Goal: Find specific page/section: Find specific page/section

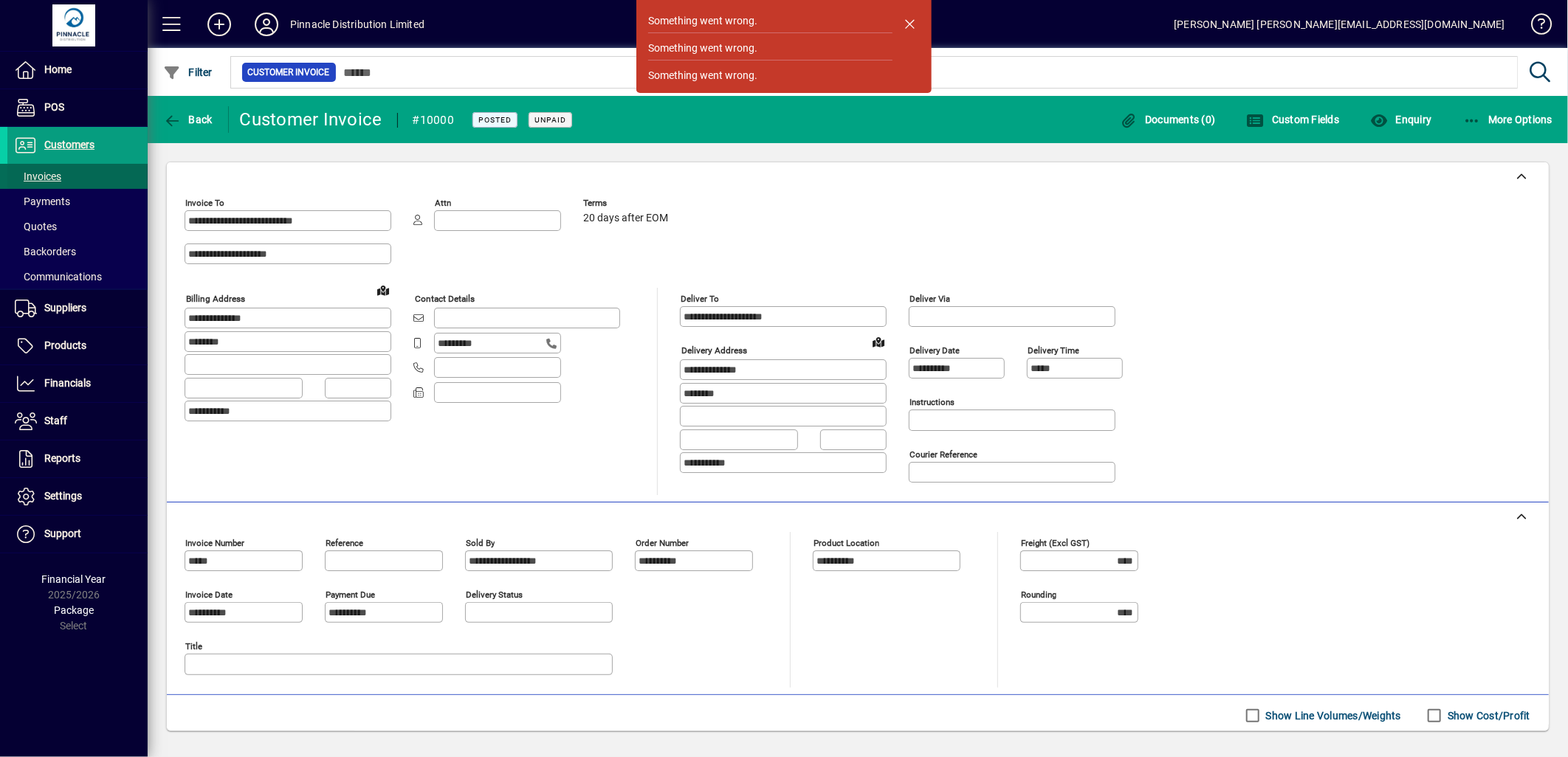
scroll to position [187, 0]
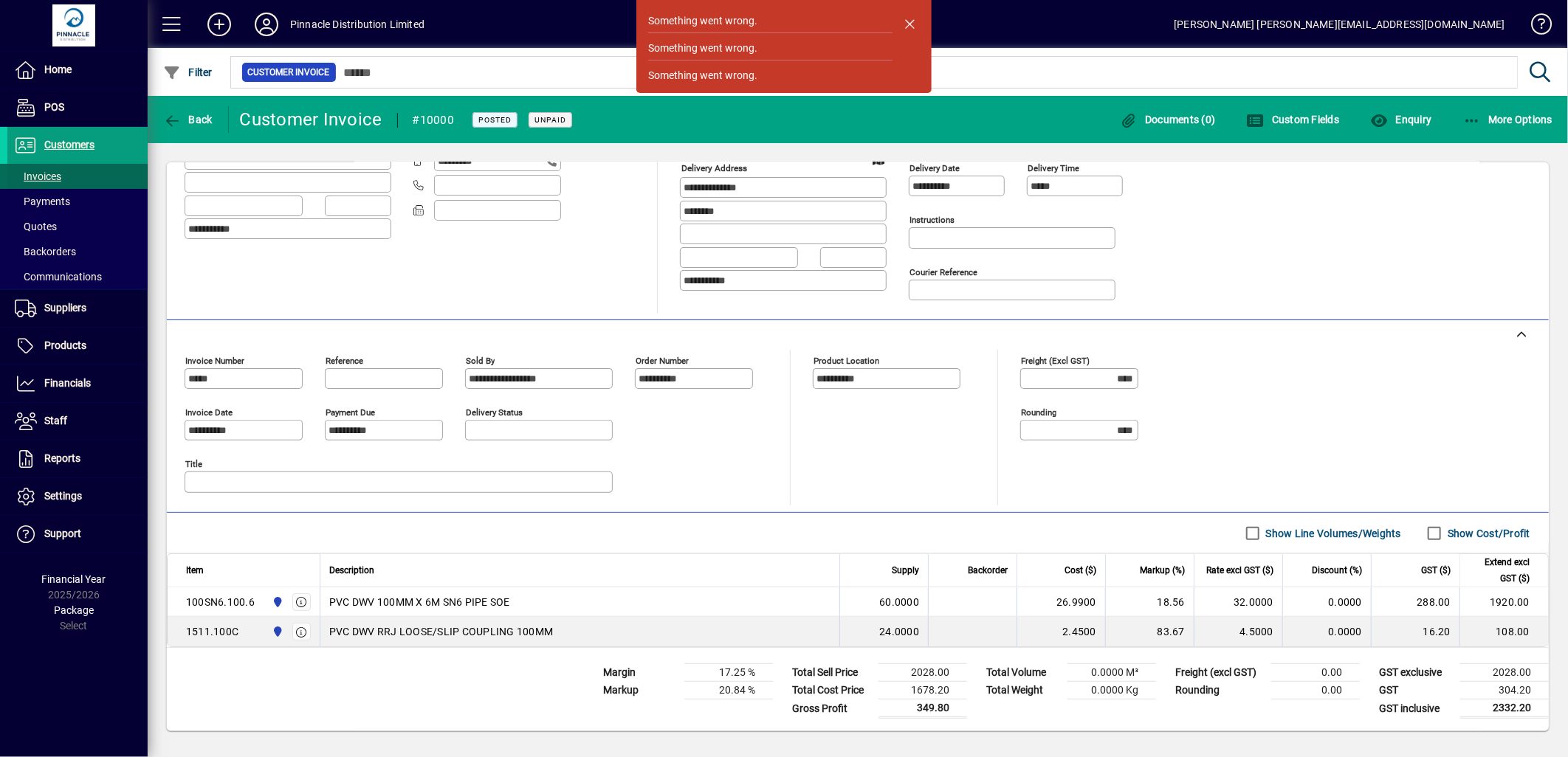
click at [52, 171] on span "Invoices" at bounding box center [37, 177] width 46 height 12
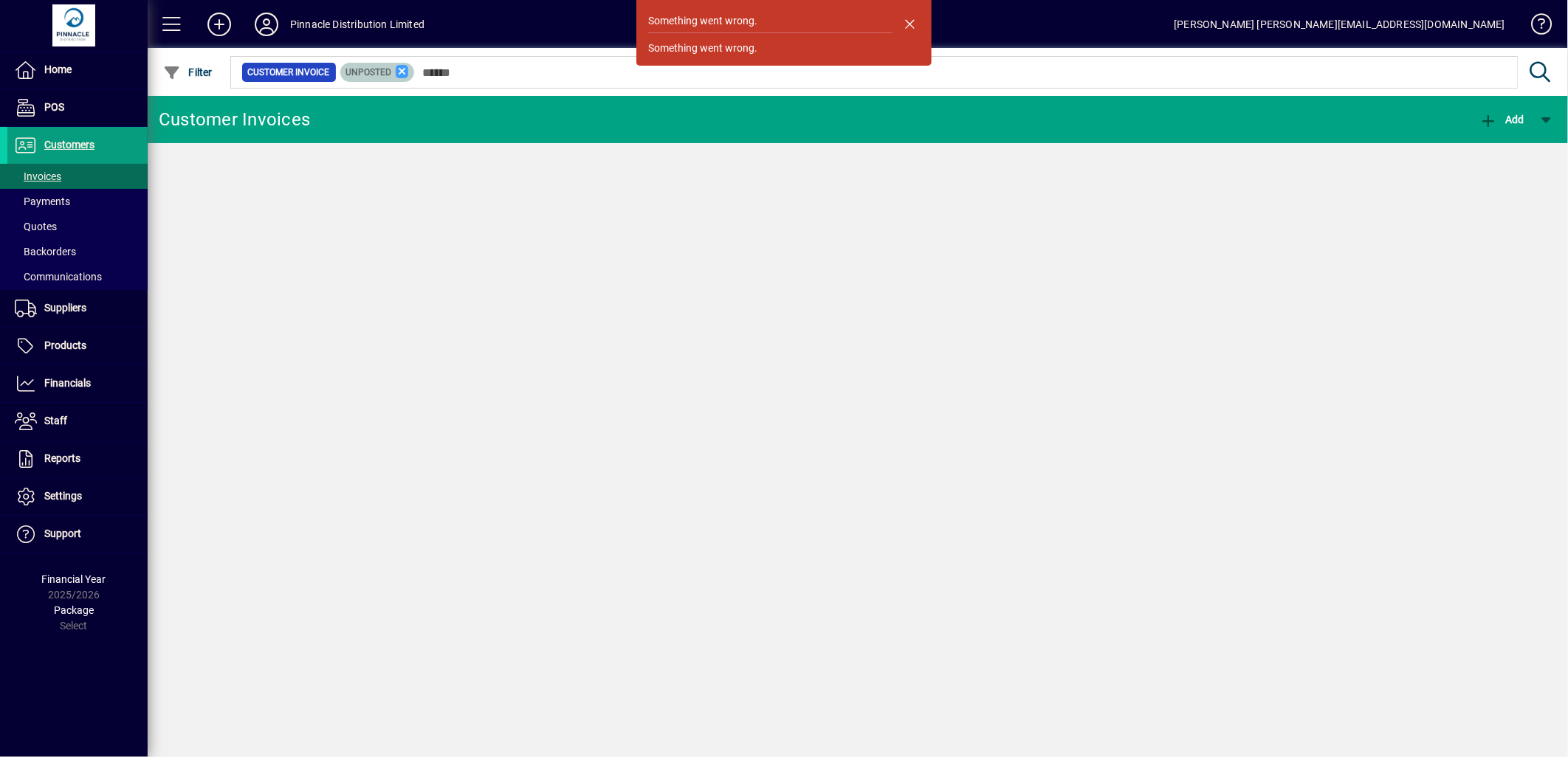
click at [399, 70] on icon at bounding box center [402, 71] width 13 height 13
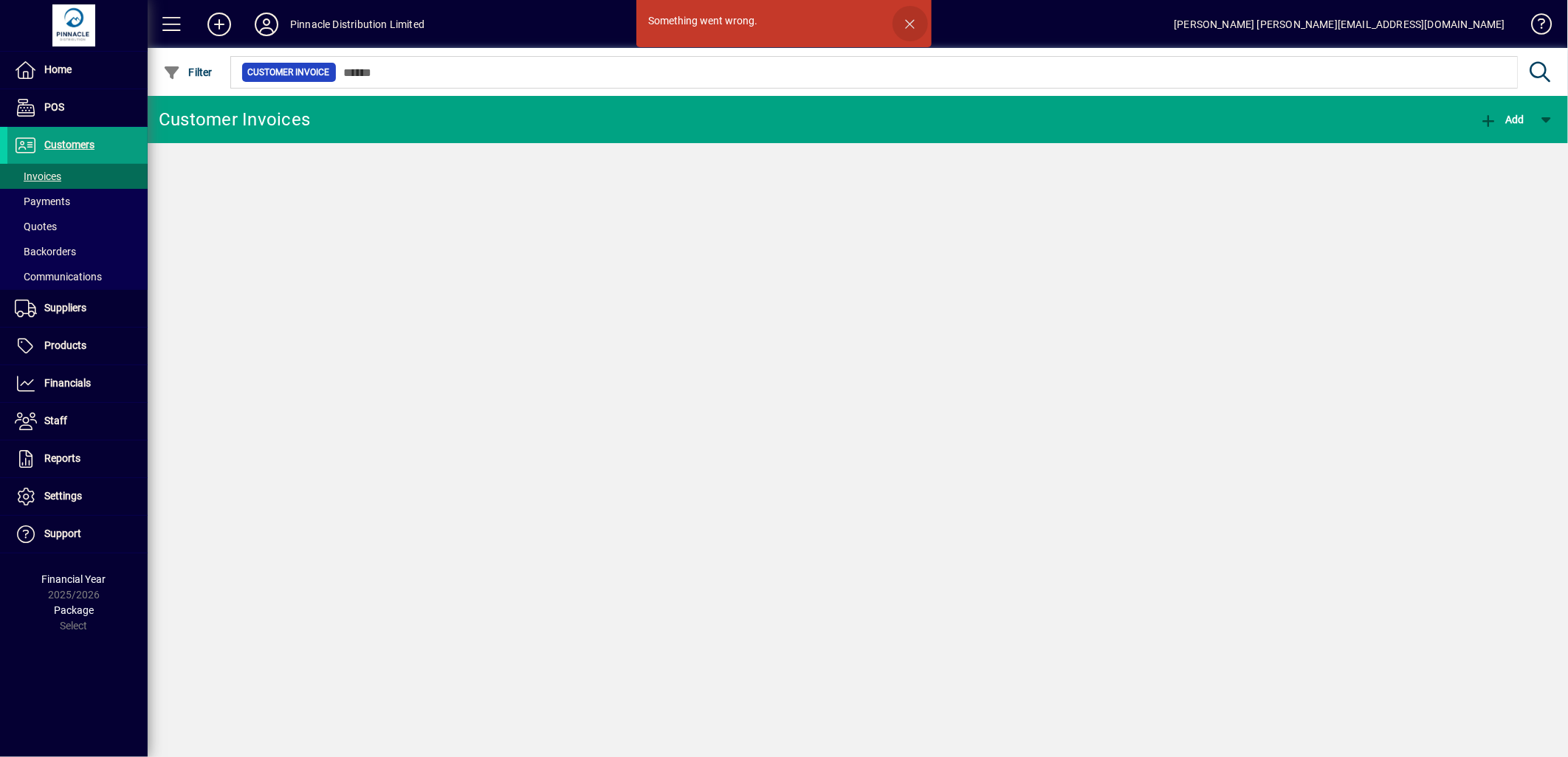
drag, startPoint x: 911, startPoint y: 23, endPoint x: 893, endPoint y: 24, distance: 18.0
click at [909, 23] on span "button" at bounding box center [910, 24] width 36 height 36
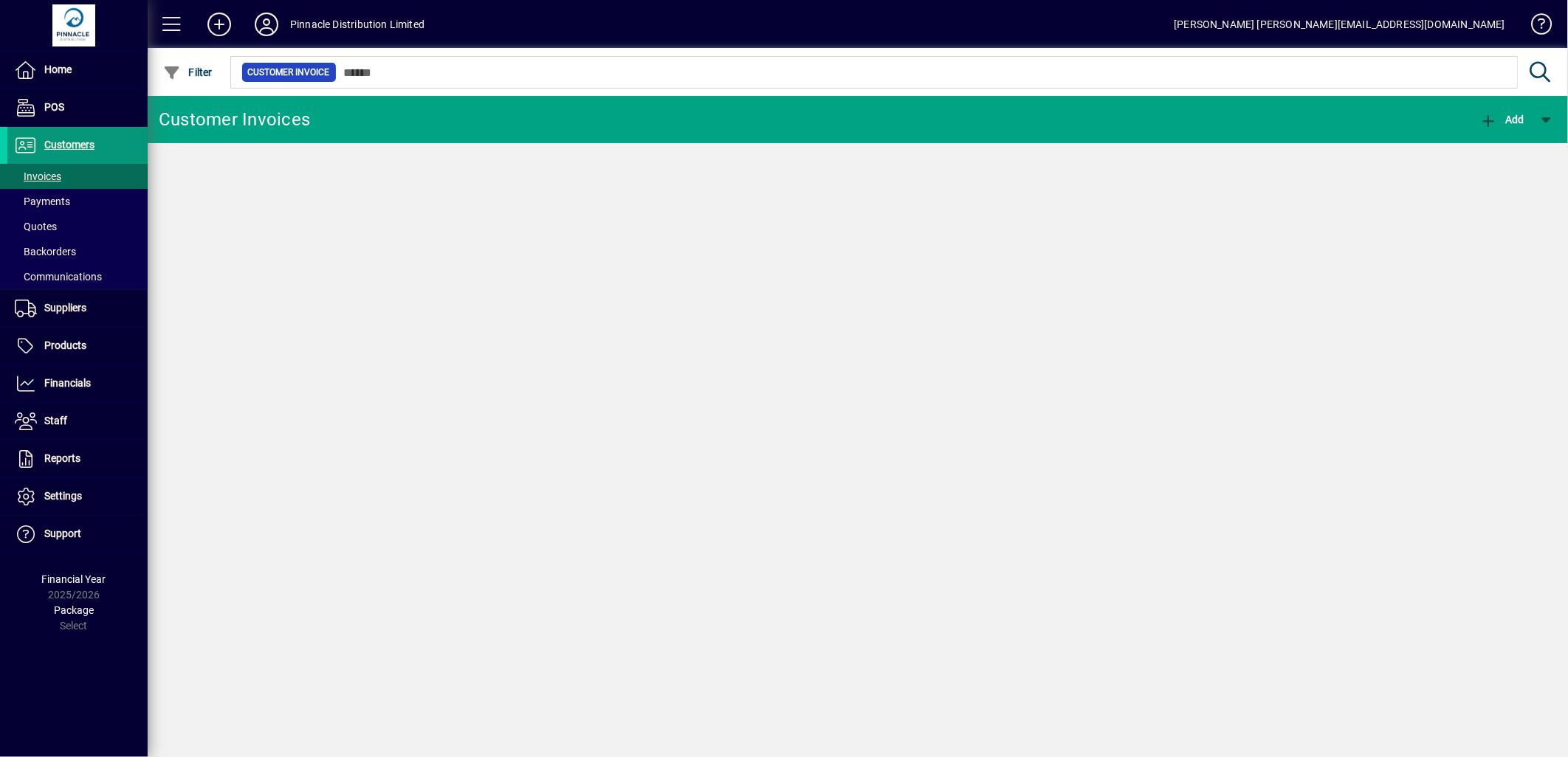
click at [79, 145] on span "Customers" at bounding box center [69, 145] width 50 height 12
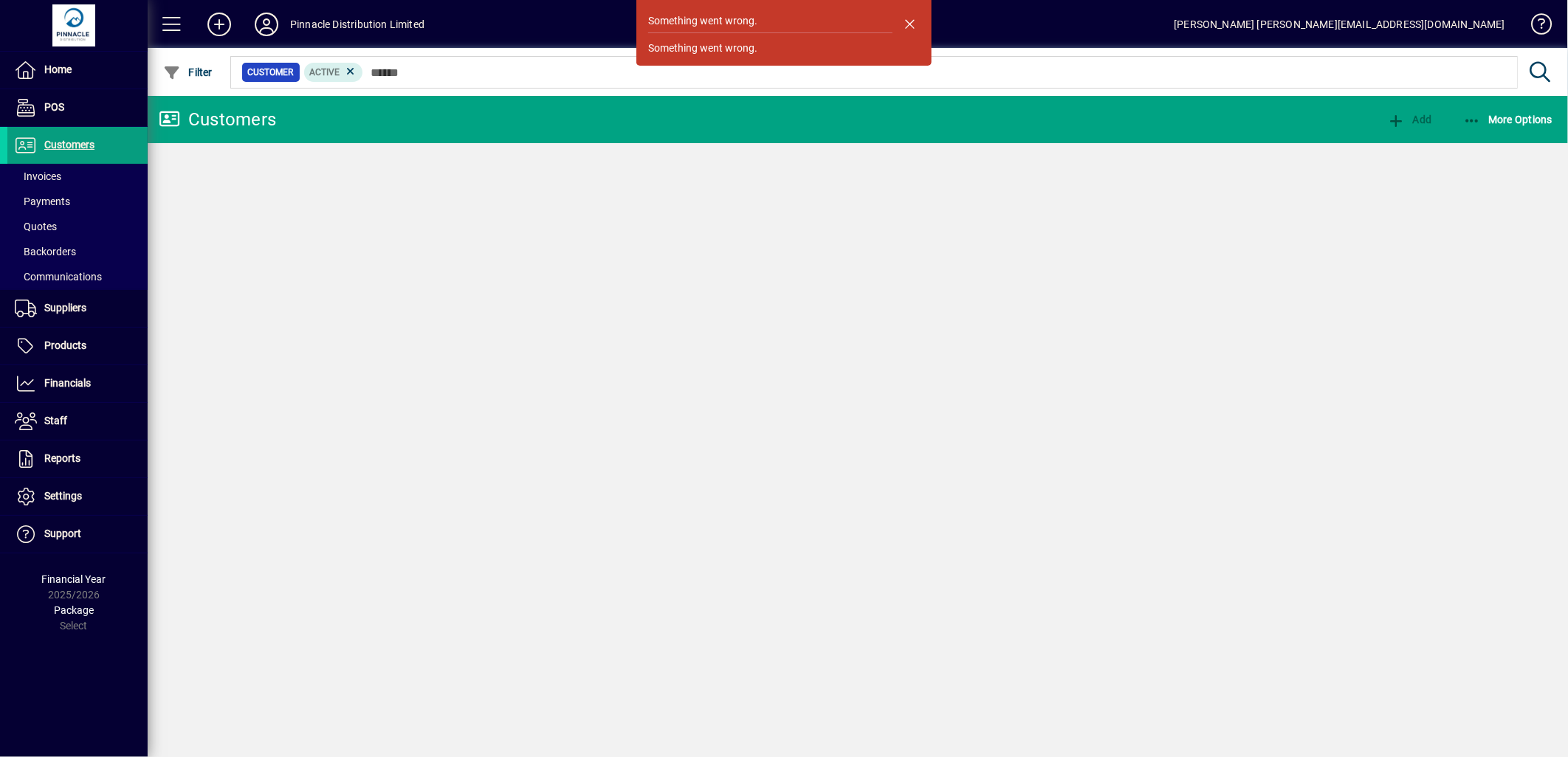
click at [910, 19] on span "button" at bounding box center [910, 24] width 36 height 36
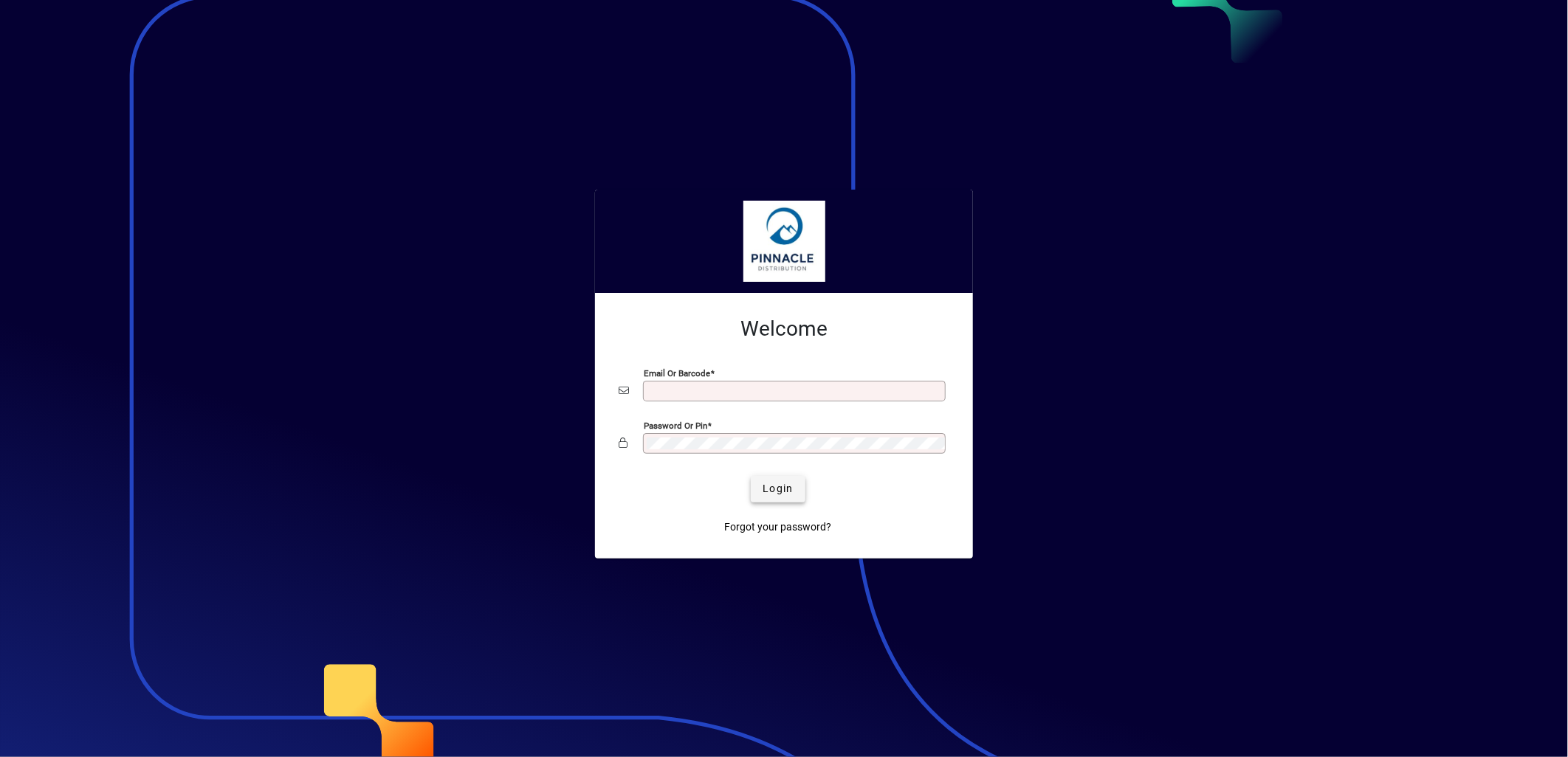
type input "**********"
click at [781, 497] on span "Login" at bounding box center [778, 489] width 30 height 15
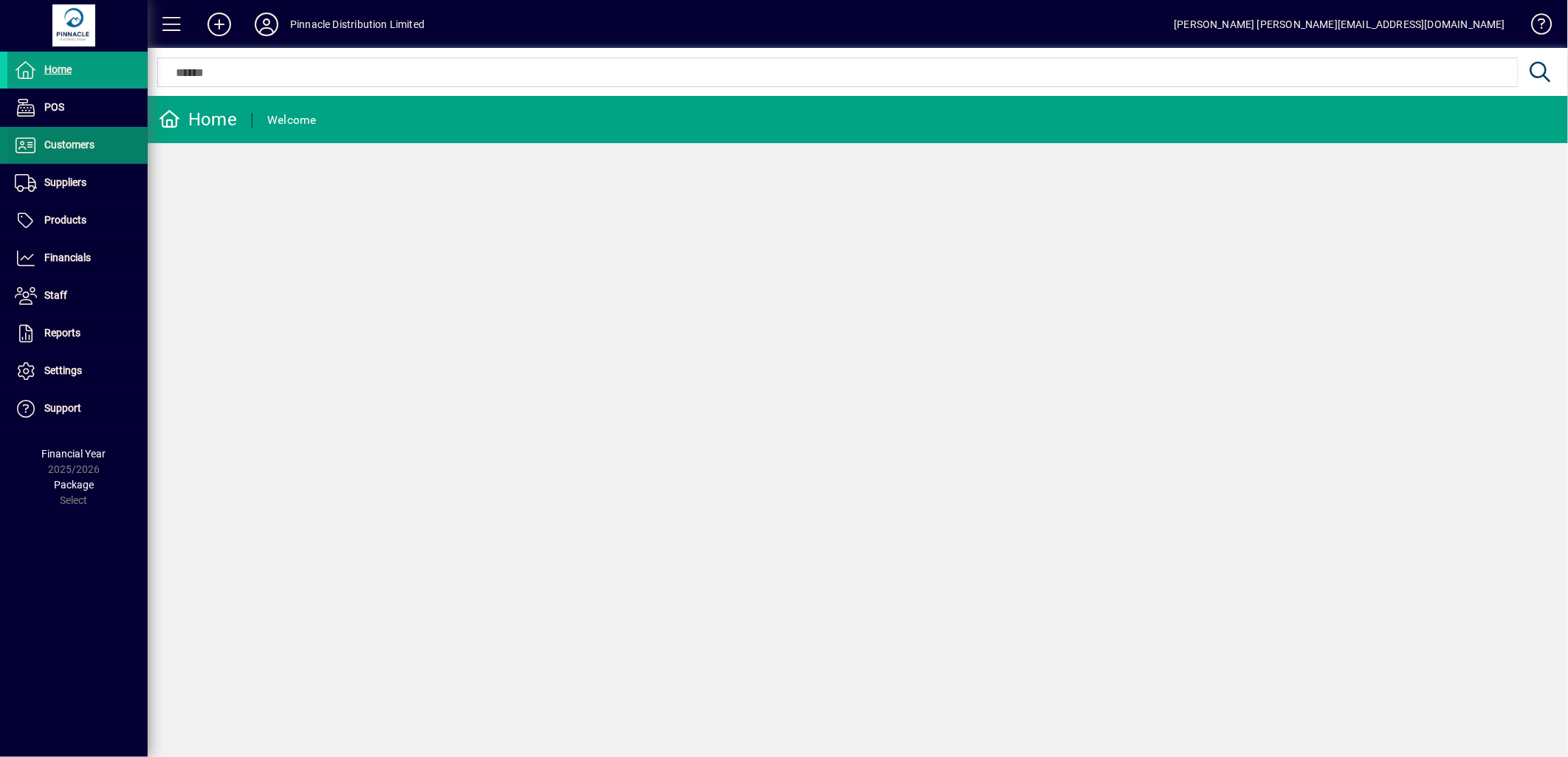
click at [72, 137] on span "Customers" at bounding box center [51, 145] width 87 height 18
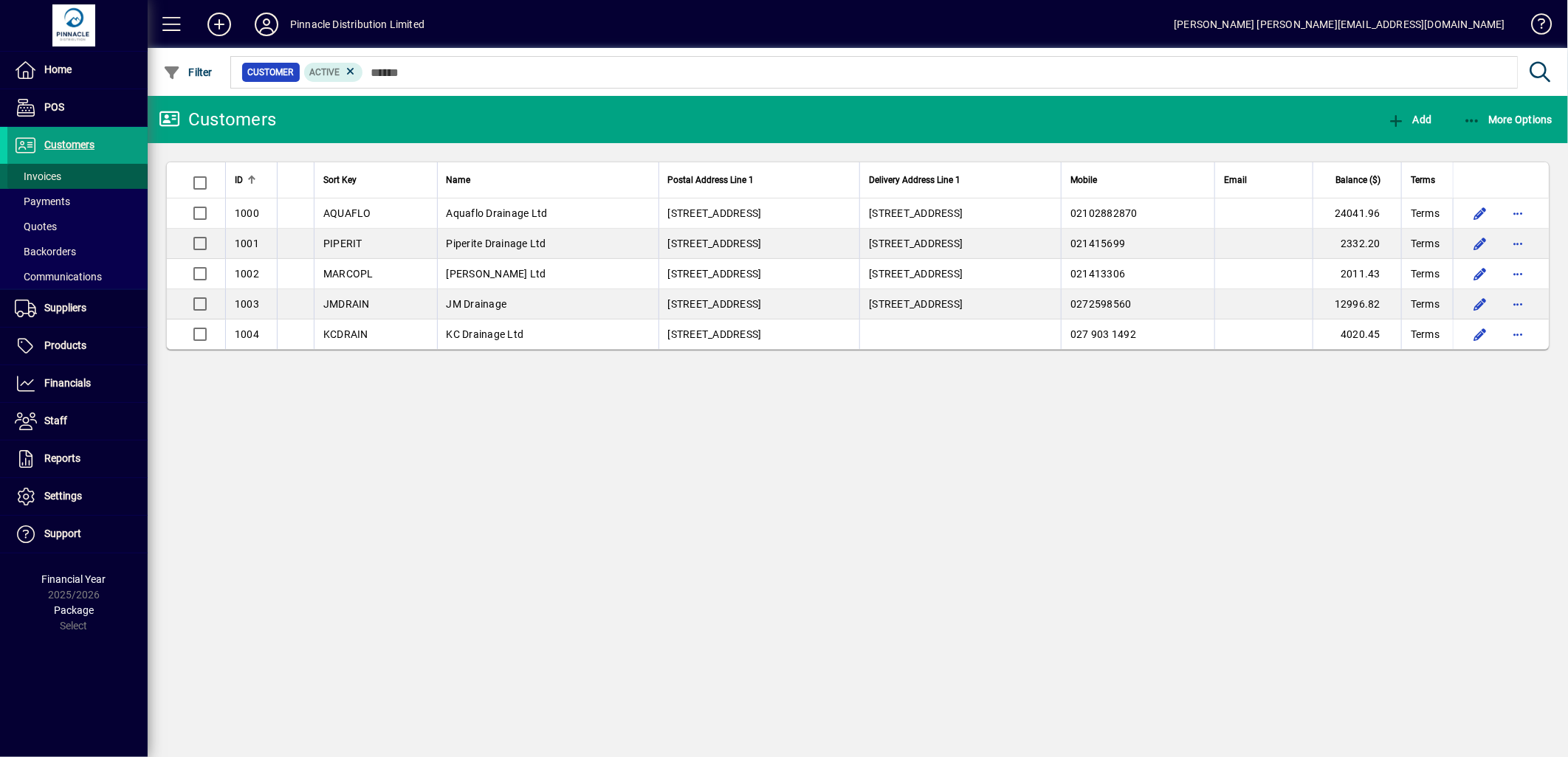
click at [46, 171] on span "Invoices" at bounding box center [37, 177] width 46 height 12
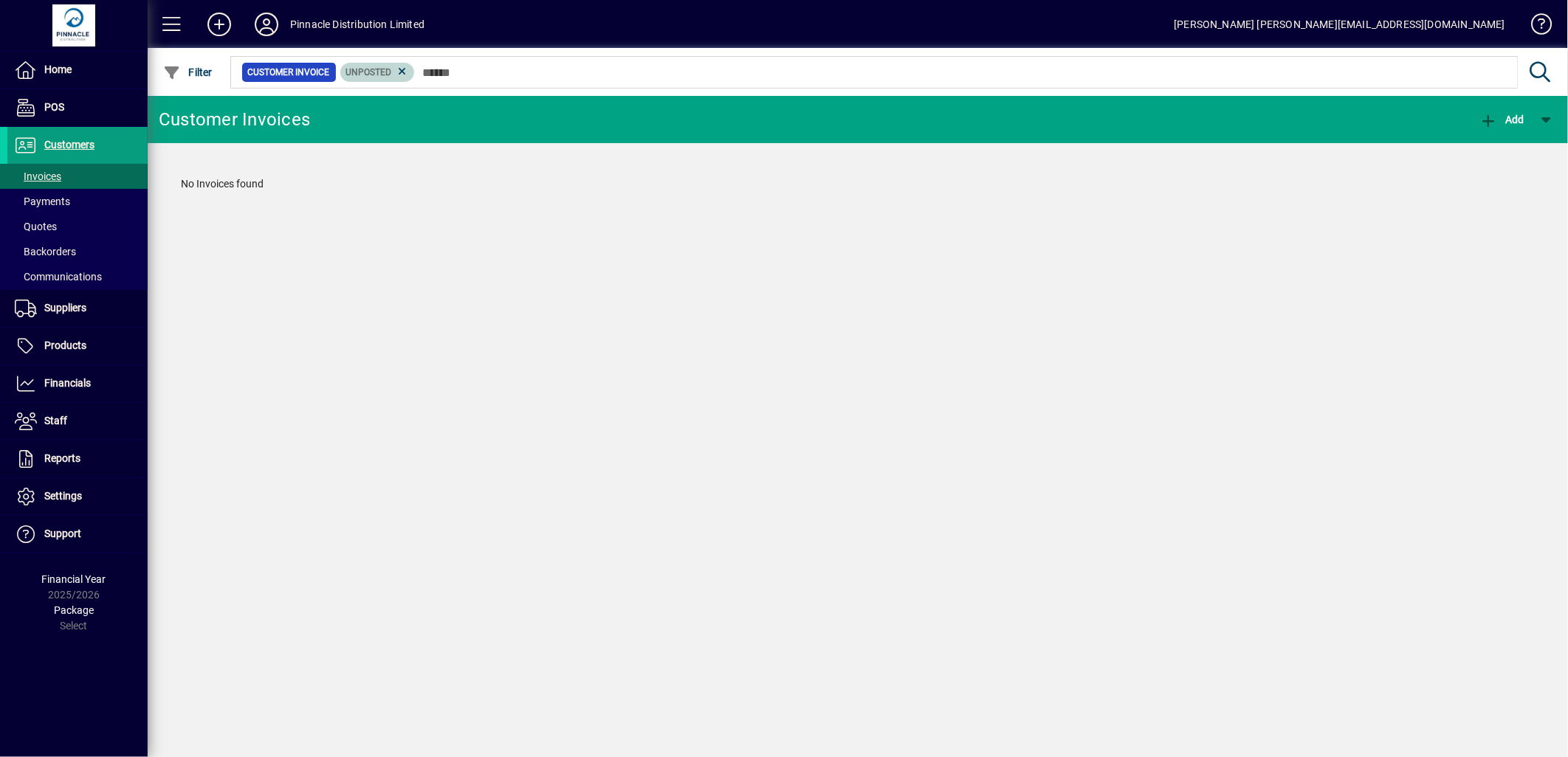
click at [401, 72] on icon at bounding box center [402, 71] width 13 height 13
